Goal: Check status: Check status

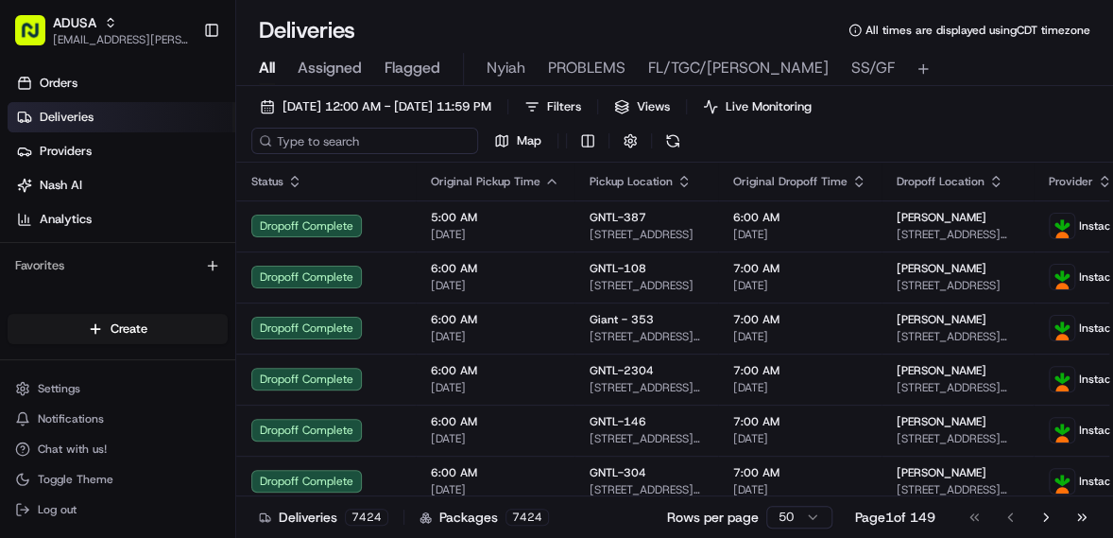
click at [330, 143] on input at bounding box center [364, 141] width 227 height 26
paste input "m705444208"
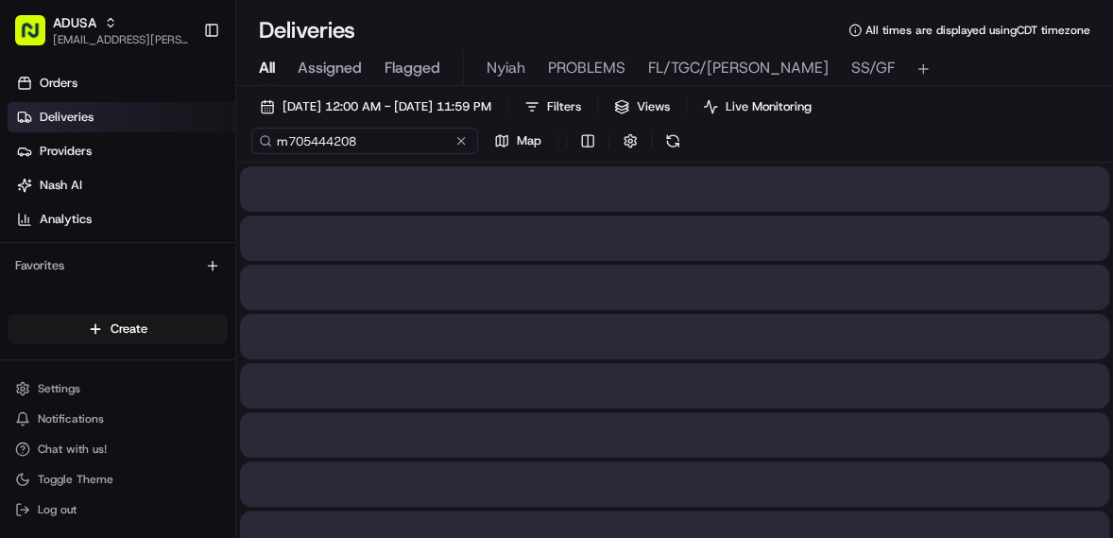
type input "m705444208"
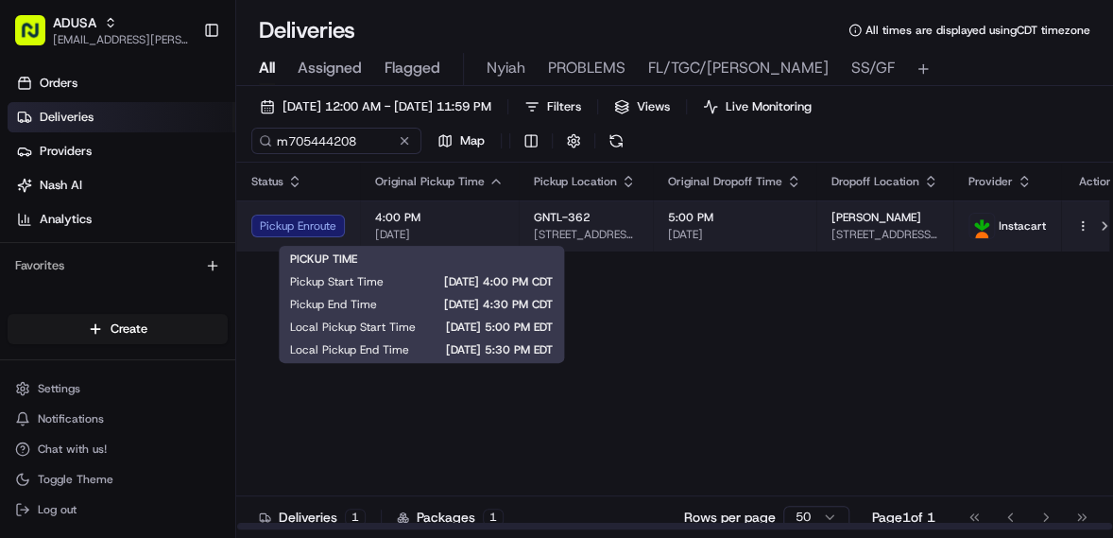
click at [462, 222] on span "4:00 PM" at bounding box center [439, 217] width 129 height 15
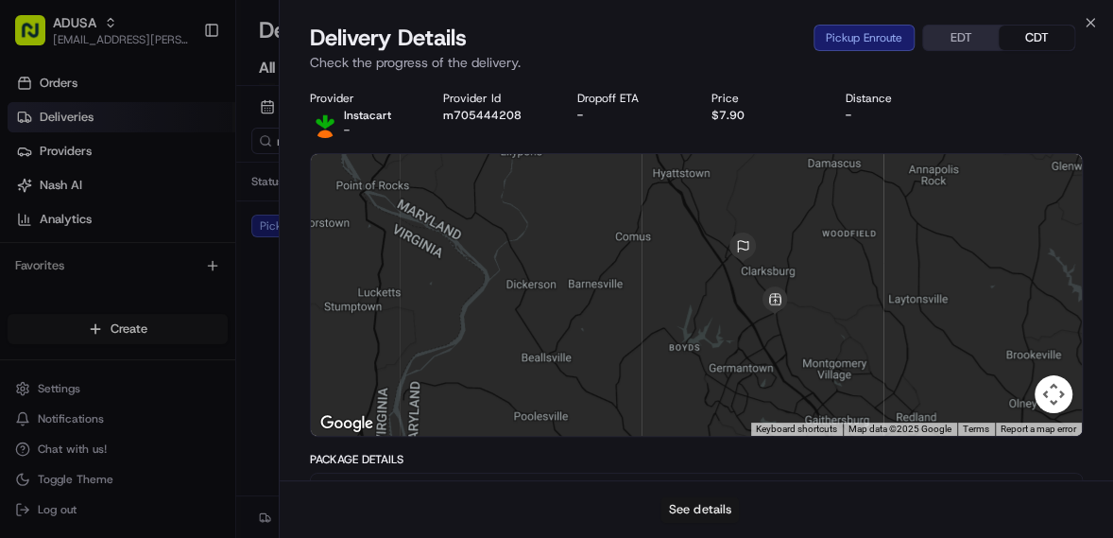
click at [714, 505] on button "See details" at bounding box center [700, 509] width 78 height 26
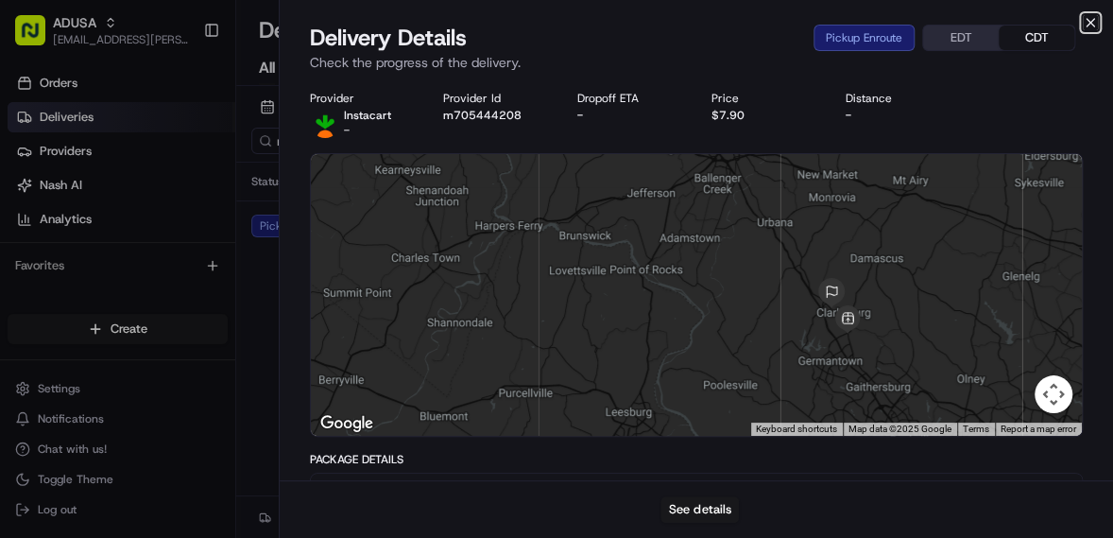
click at [1089, 24] on icon "button" at bounding box center [1091, 23] width 8 height 8
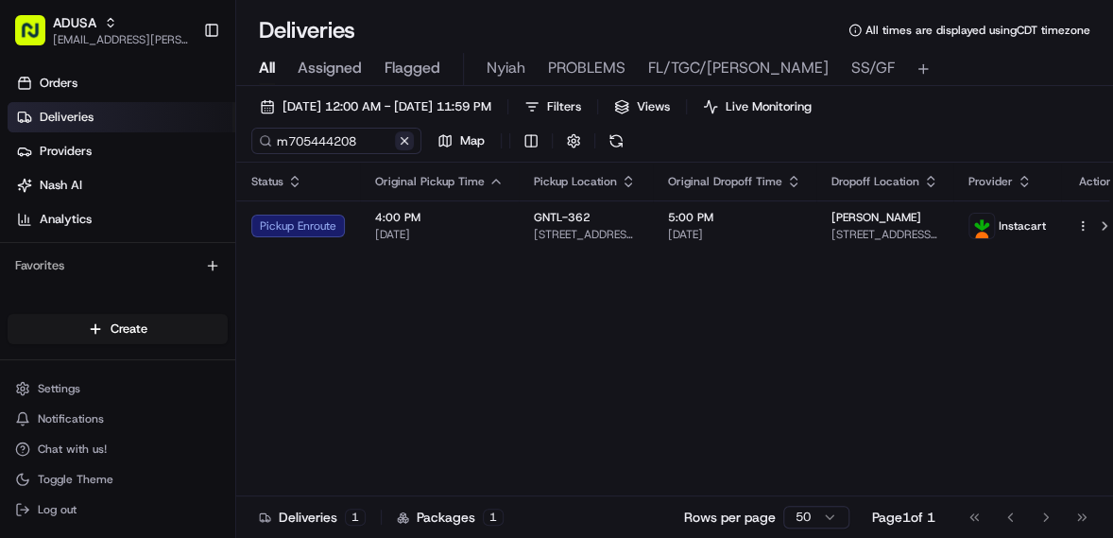
click at [404, 144] on button at bounding box center [404, 140] width 19 height 19
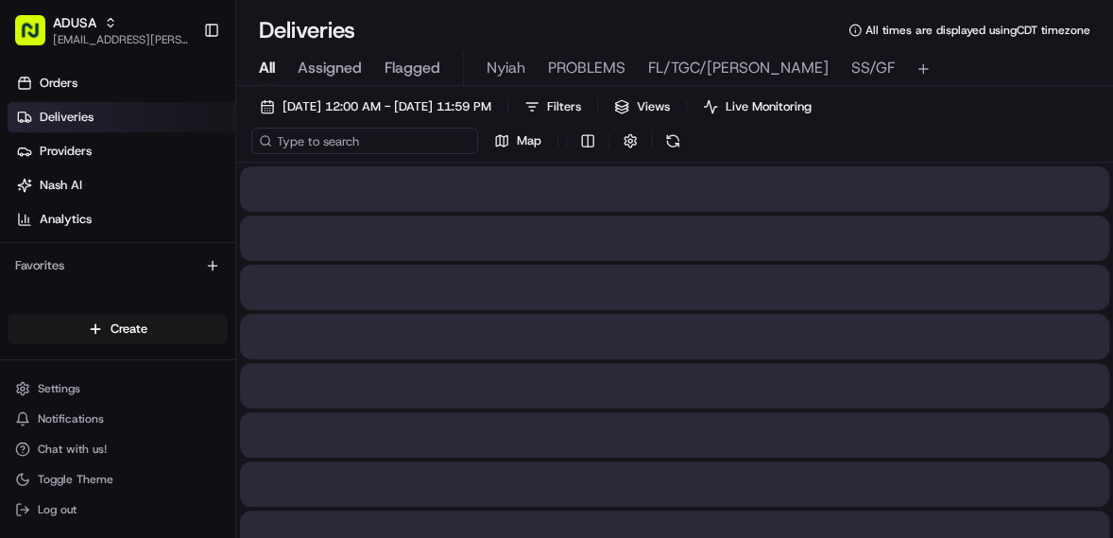
click at [356, 144] on input at bounding box center [364, 141] width 227 height 26
paste input "m706227688"
type input "m706227688"
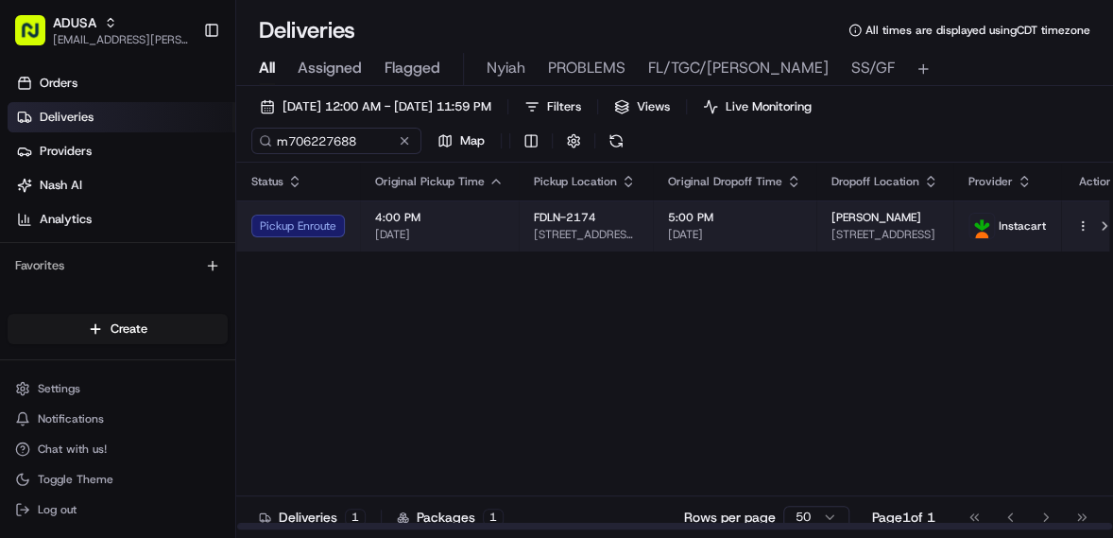
click at [482, 218] on span "4:00 PM" at bounding box center [439, 217] width 129 height 15
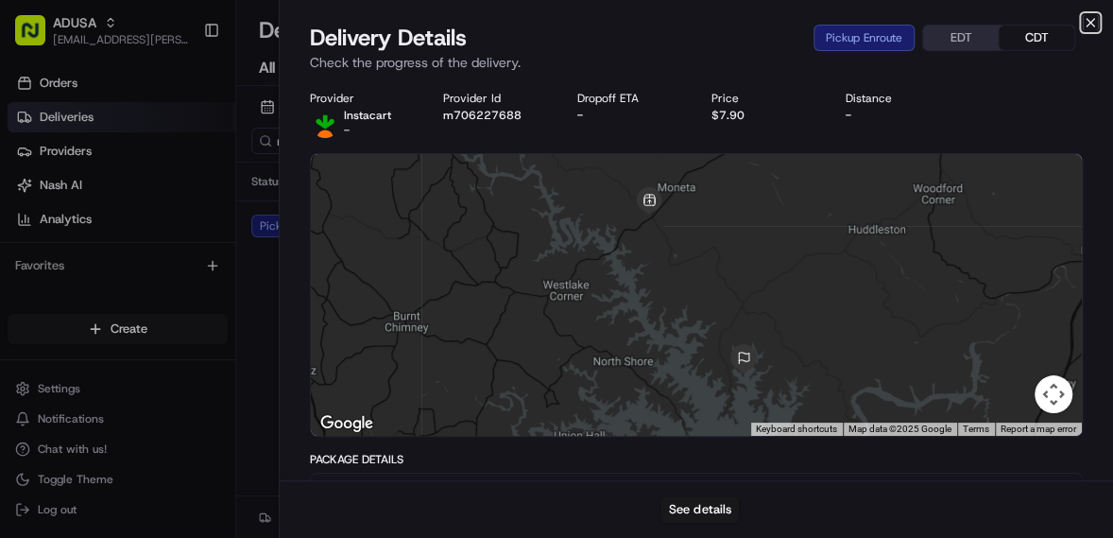
click at [1095, 18] on icon "button" at bounding box center [1090, 22] width 15 height 15
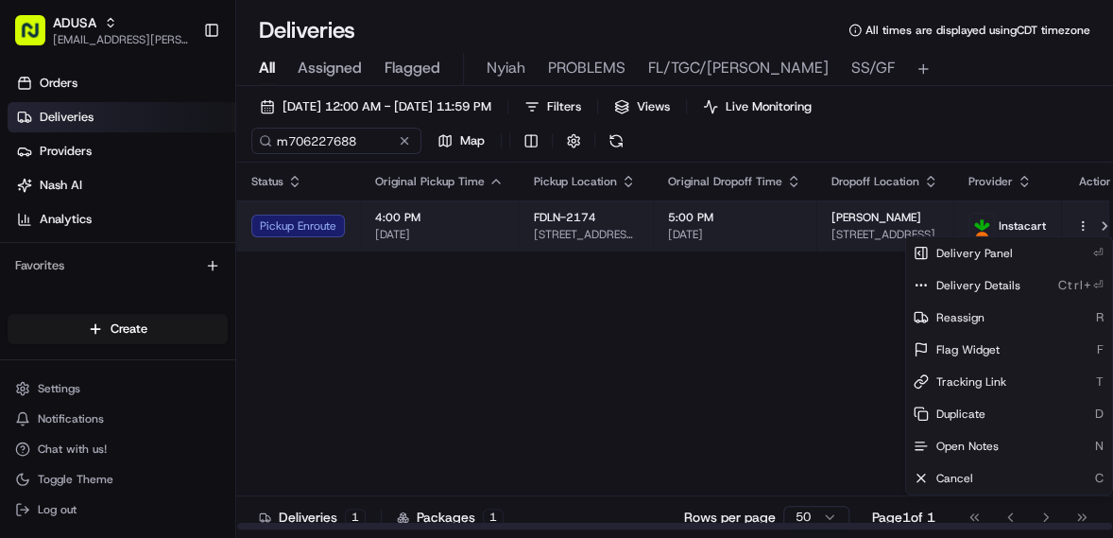
click at [1068, 229] on html "ADUSA [EMAIL_ADDRESS][PERSON_NAME][DOMAIN_NAME] Toggle Sidebar Orders Deliverie…" at bounding box center [556, 269] width 1113 height 538
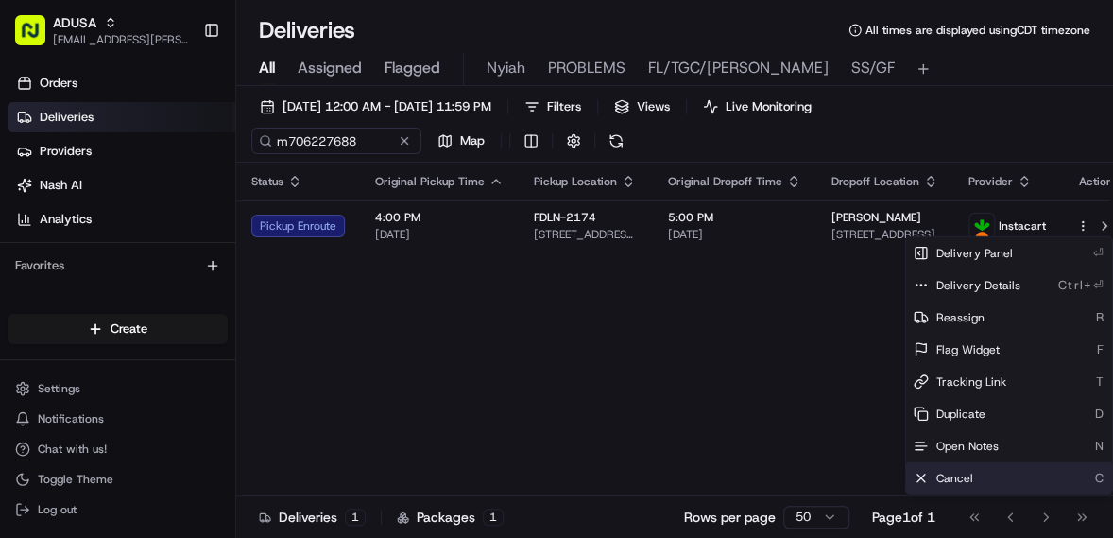
click at [960, 478] on span "Cancel" at bounding box center [955, 478] width 37 height 15
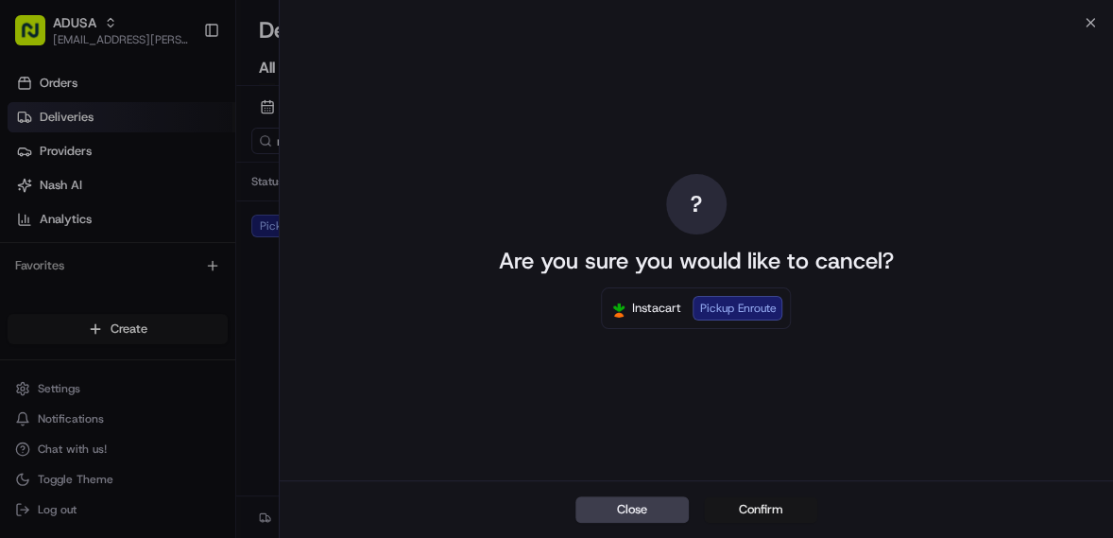
click at [748, 510] on button "Confirm" at bounding box center [760, 509] width 113 height 26
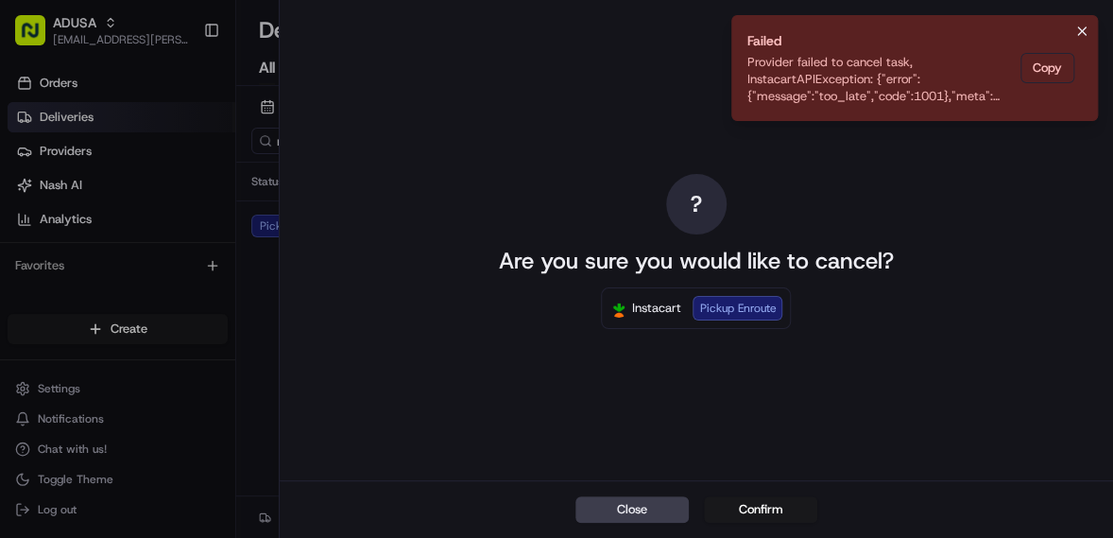
click at [1085, 27] on icon "Notifications (F8)" at bounding box center [1082, 31] width 8 height 8
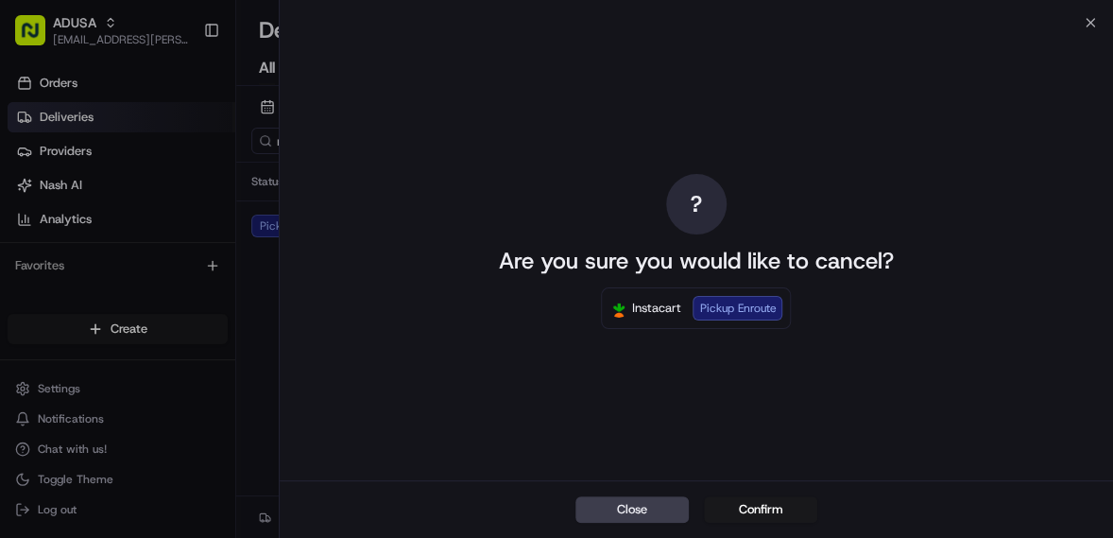
click at [1092, 24] on div "? Are you sure you would like to cancel? Instacart Pickup Enroute" at bounding box center [697, 251] width 834 height 457
click at [1091, 21] on icon "button" at bounding box center [1090, 22] width 15 height 15
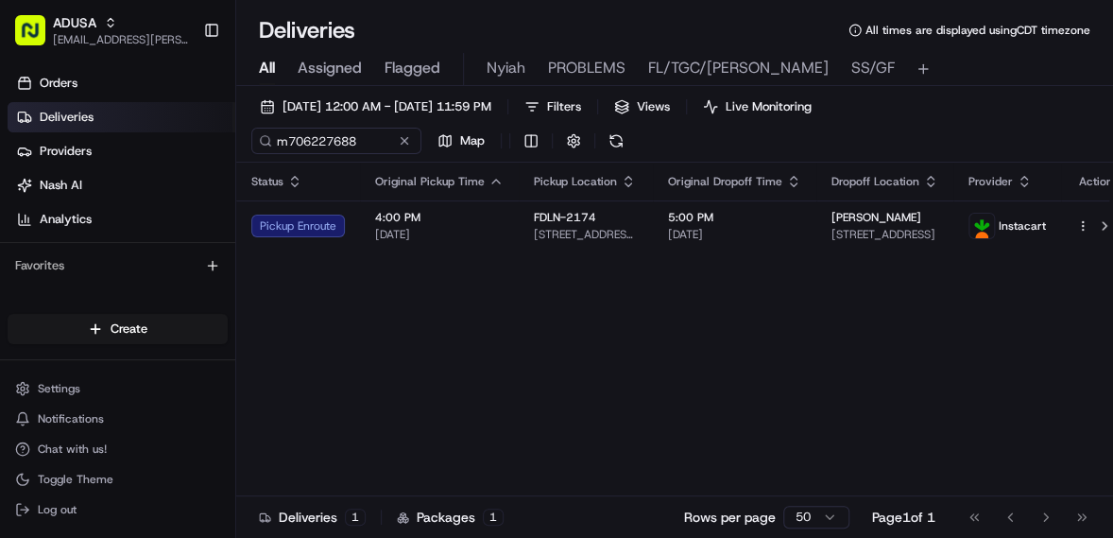
drag, startPoint x: 365, startPoint y: 143, endPoint x: 281, endPoint y: 141, distance: 84.1
click at [265, 143] on div "m706227688" at bounding box center [336, 141] width 170 height 26
drag, startPoint x: 279, startPoint y: 141, endPoint x: 359, endPoint y: 145, distance: 80.4
click at [368, 147] on input "m706227688" at bounding box center [364, 141] width 227 height 26
click at [905, 310] on div "Status Original Pickup Time Pickup Location Original Dropoff Time Dropoff Locat…" at bounding box center [683, 347] width 895 height 368
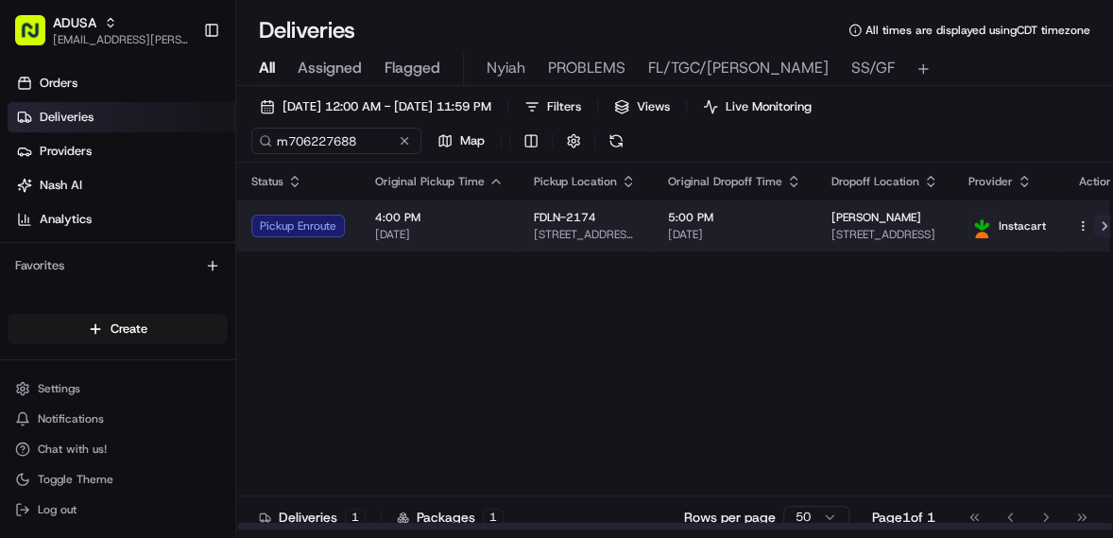
click at [1093, 226] on button at bounding box center [1104, 226] width 23 height 23
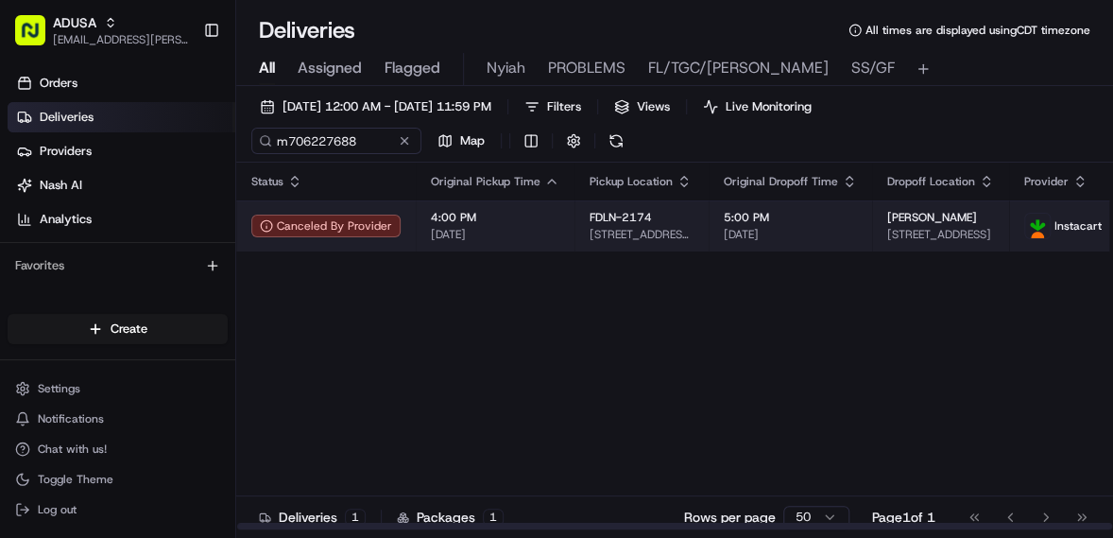
click at [824, 217] on span "5:00 PM" at bounding box center [790, 217] width 133 height 15
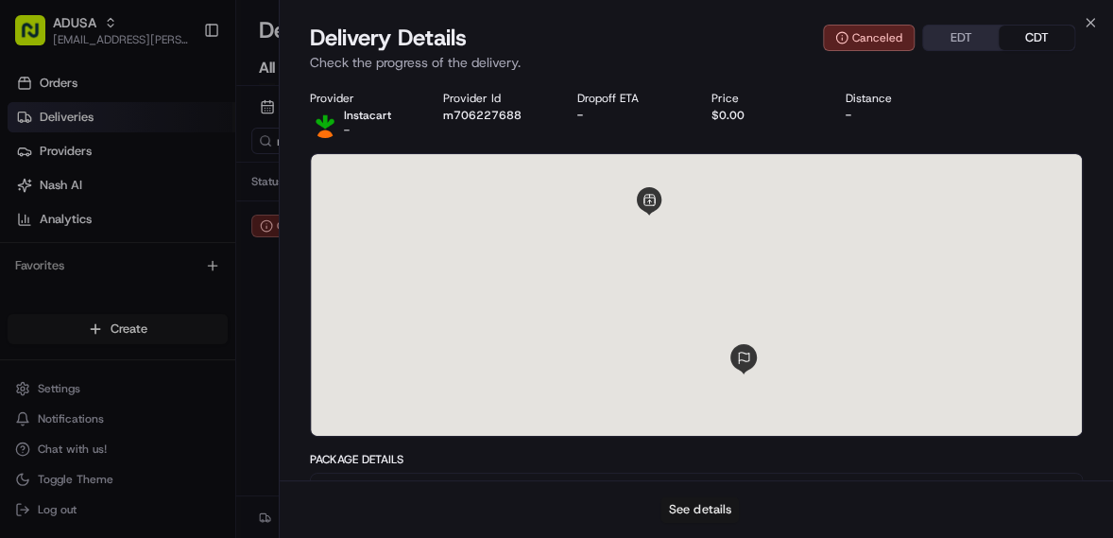
click at [705, 507] on button "See details" at bounding box center [700, 509] width 78 height 26
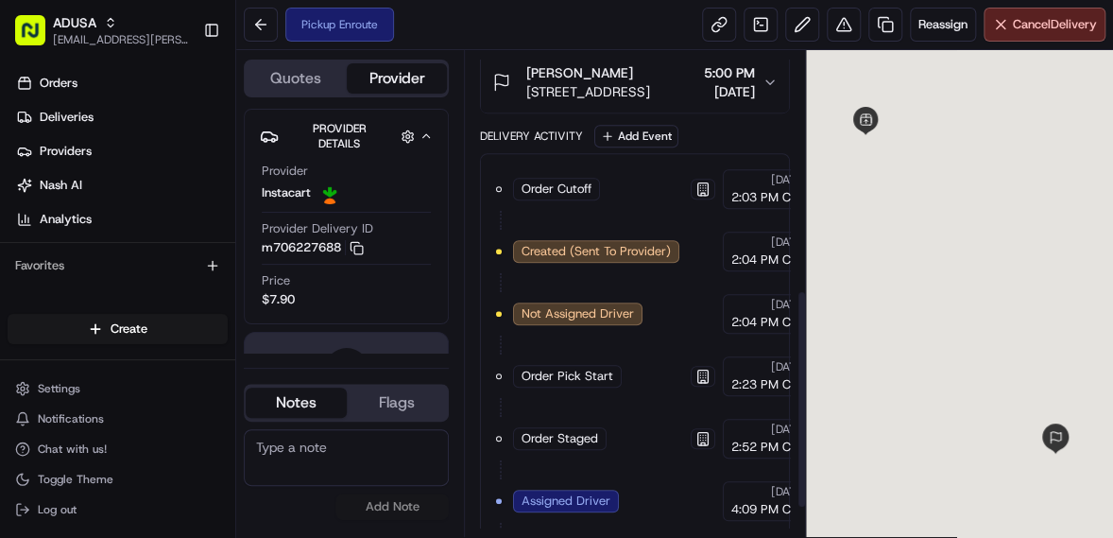
scroll to position [592, 0]
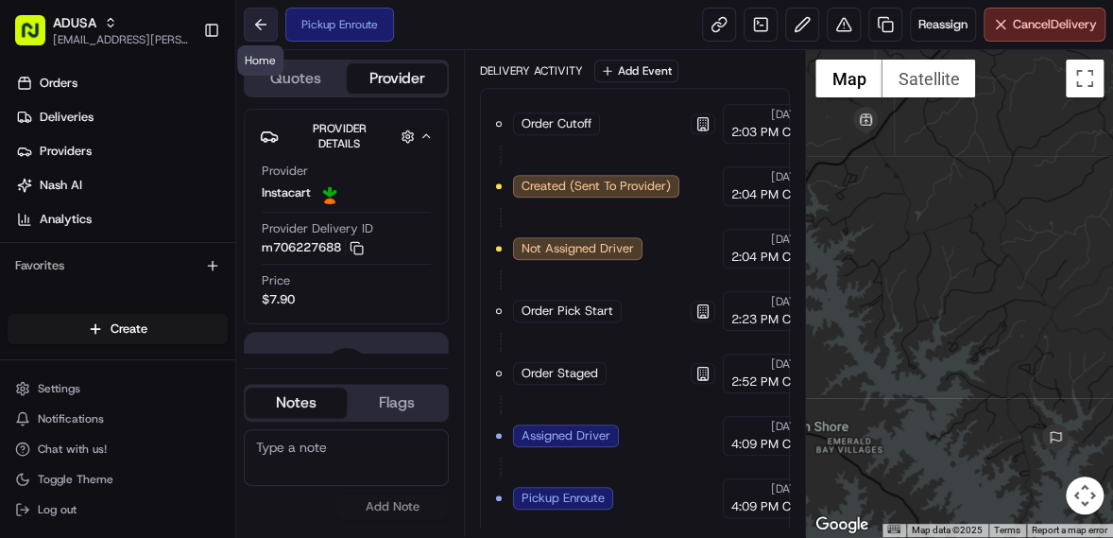
click at [257, 26] on button at bounding box center [261, 25] width 34 height 34
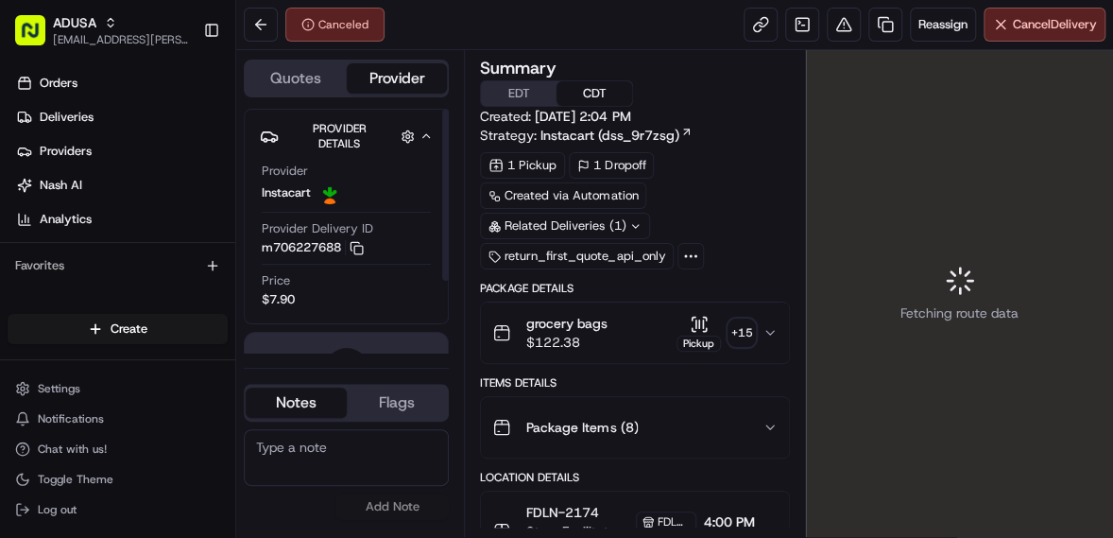
click at [318, 457] on textarea at bounding box center [346, 457] width 205 height 57
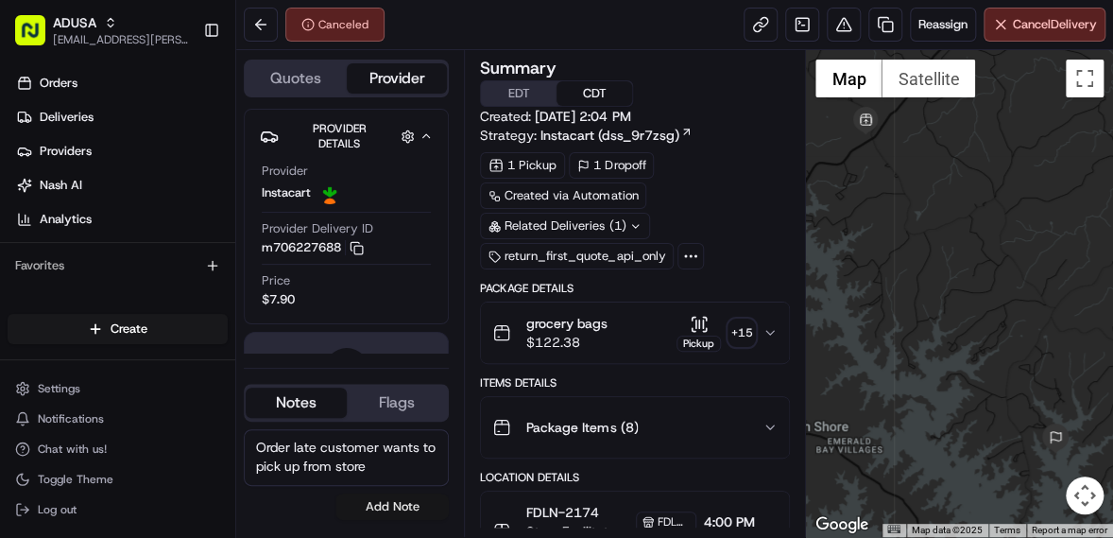
type textarea "Order late customer wants to pick up from store"
click at [382, 507] on button "Add Note" at bounding box center [391, 506] width 113 height 26
